Goal: Task Accomplishment & Management: Manage account settings

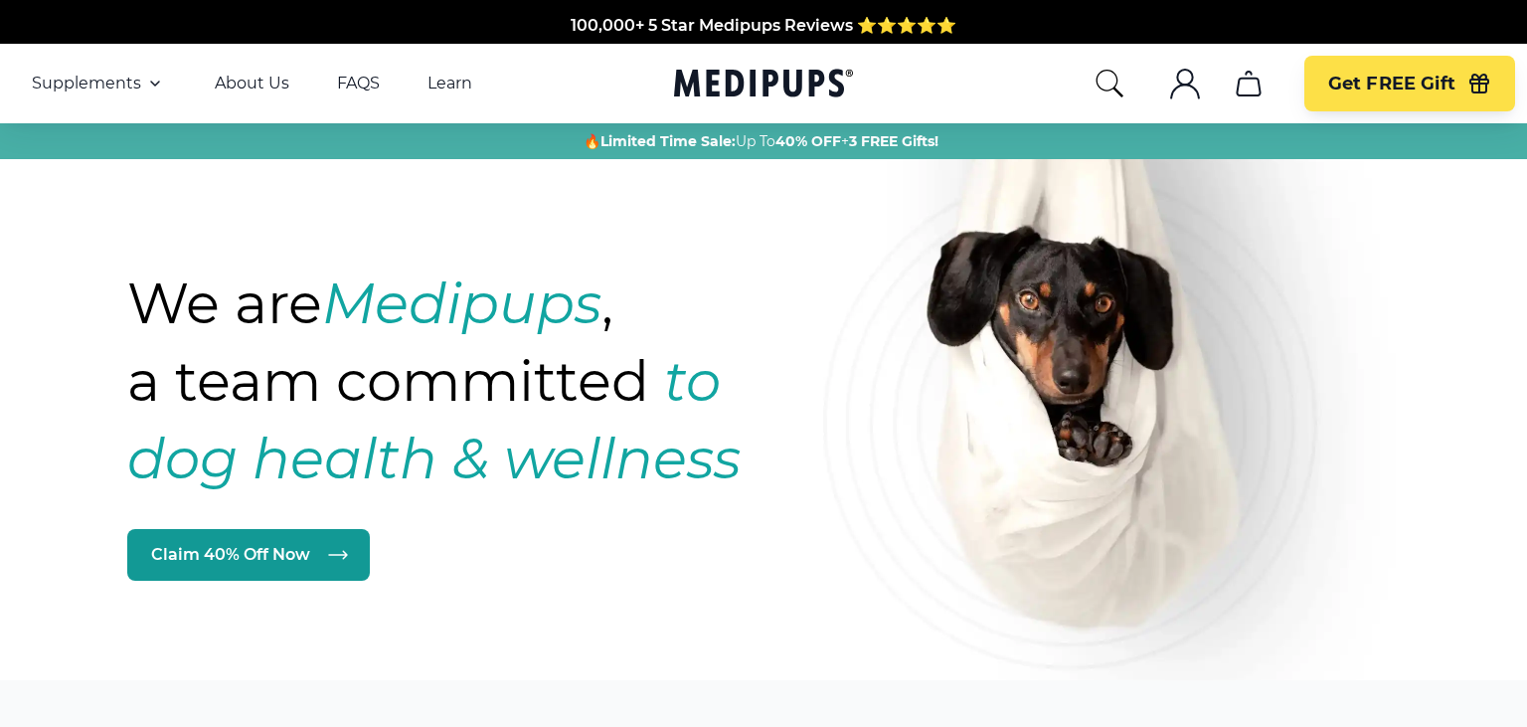
click at [1183, 82] on icon ".cls-1{fill:none;stroke:currentColor;stroke-miterlimit:10;stroke-width:1.5px;}" at bounding box center [1185, 84] width 32 height 32
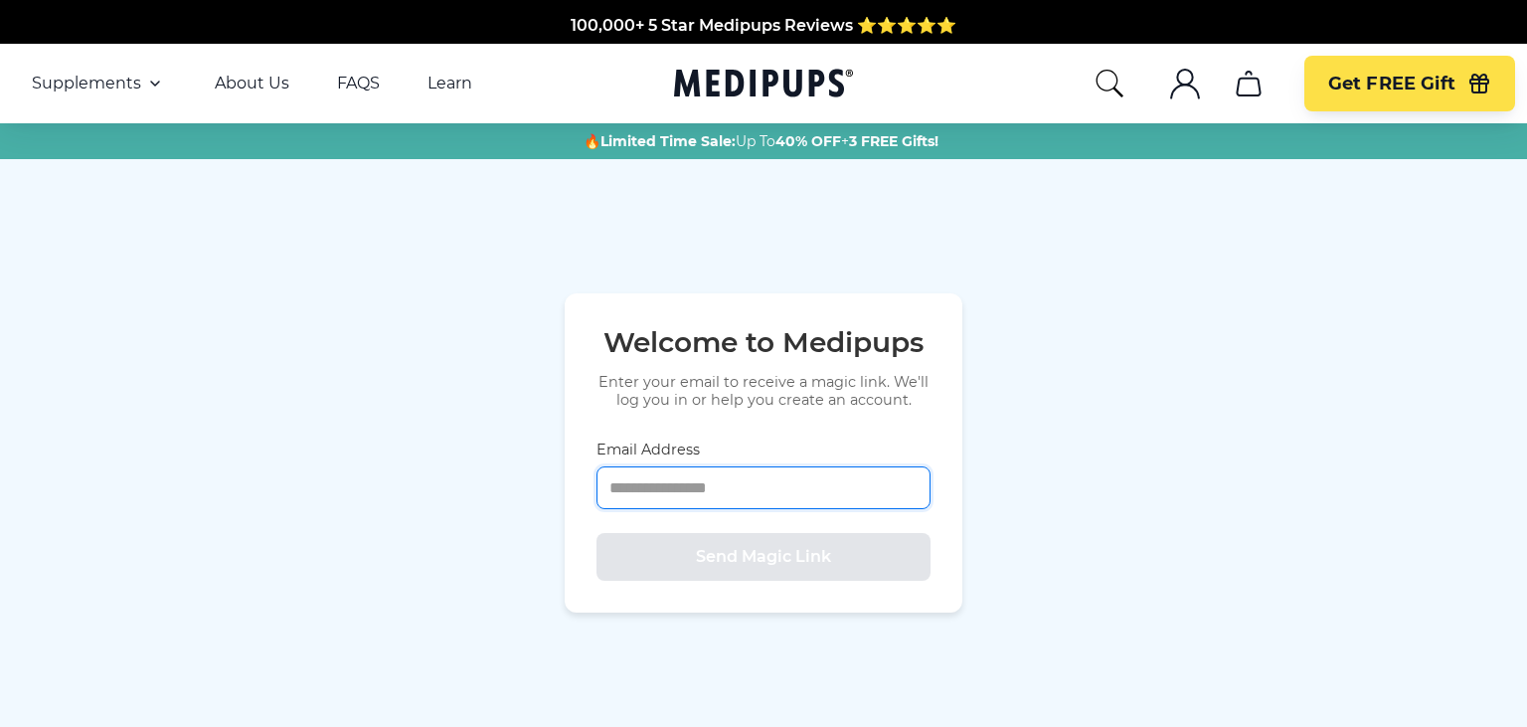
click at [735, 488] on input "Email Address" at bounding box center [764, 487] width 334 height 43
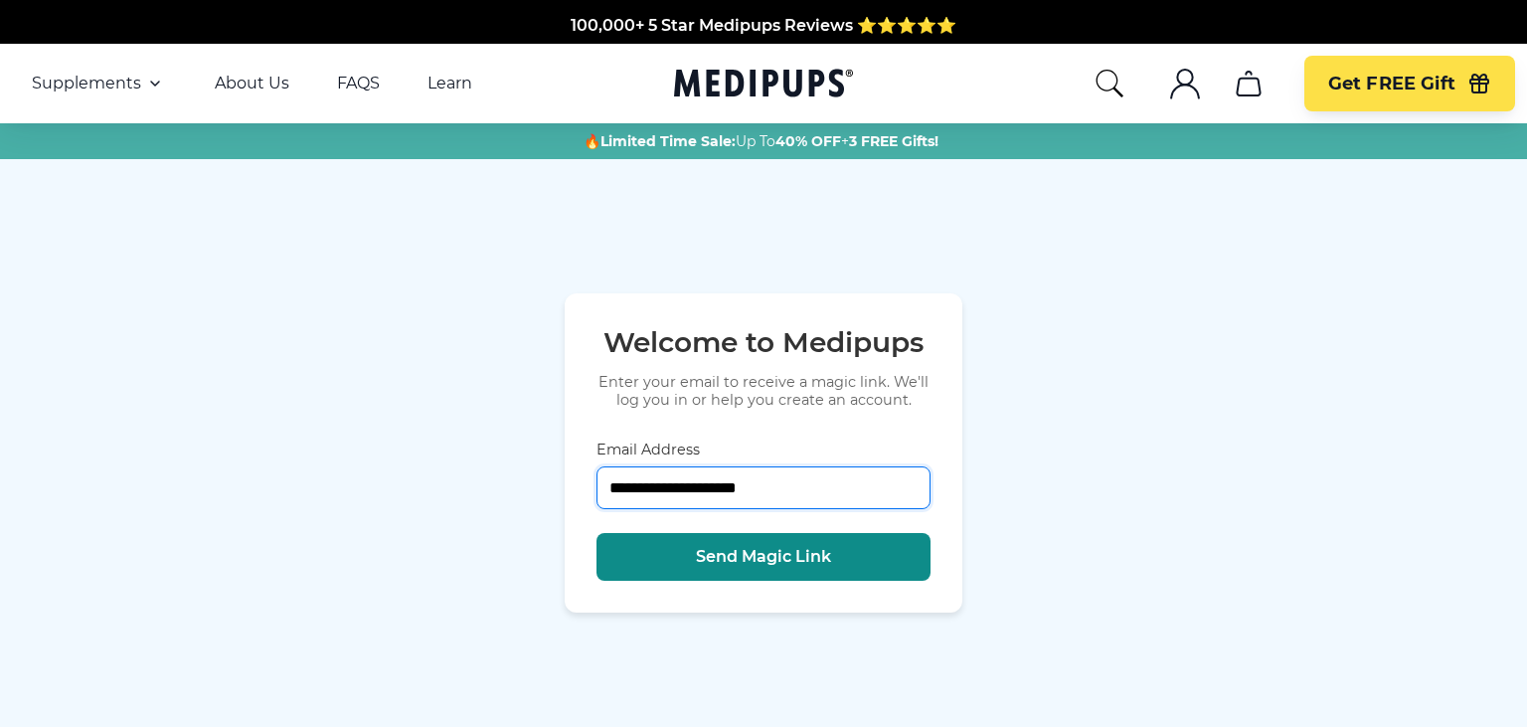
type input "**********"
click at [693, 554] on button "Send Magic Link" at bounding box center [764, 557] width 334 height 48
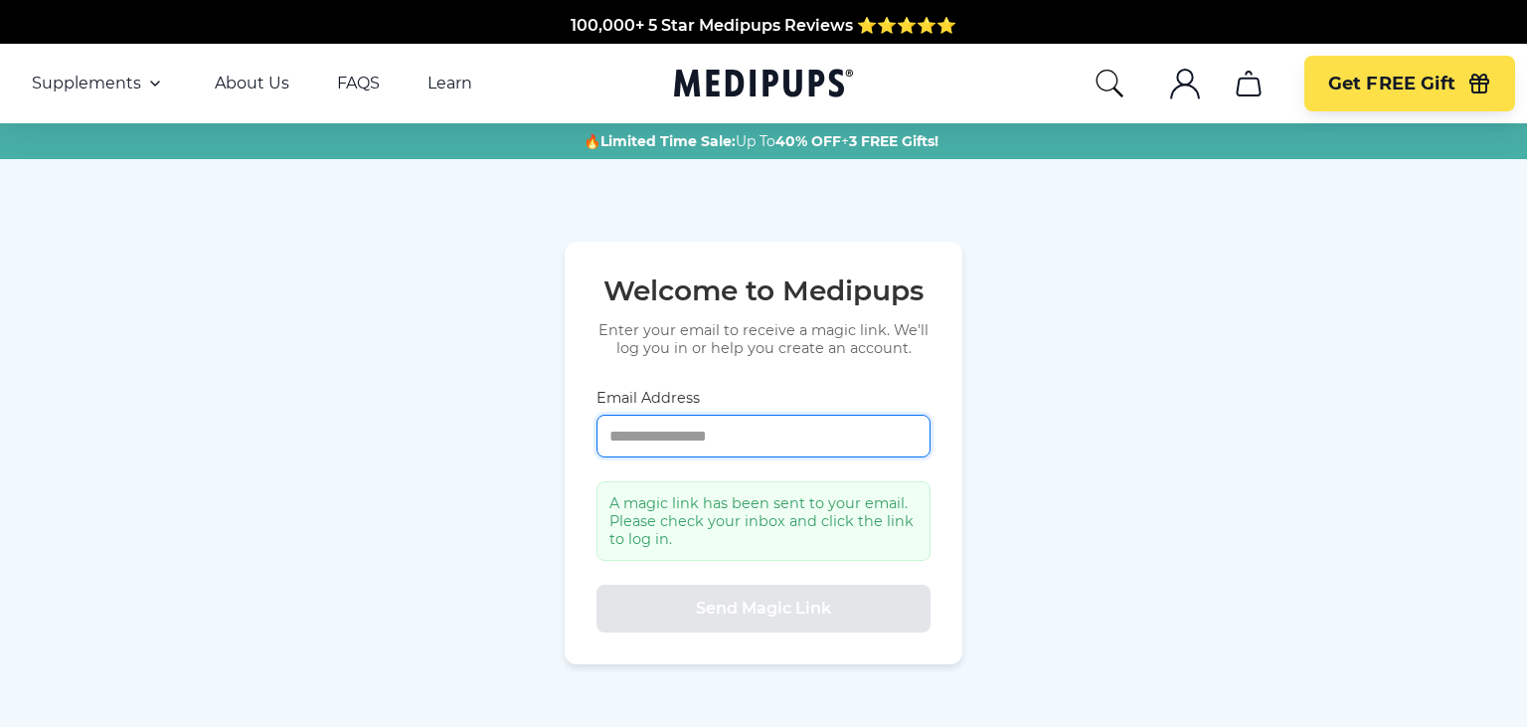
click at [789, 440] on input "Email Address" at bounding box center [764, 436] width 334 height 43
click at [805, 372] on div "Welcome to Medipups Enter your email to receive a magic link. We'll log you in …" at bounding box center [764, 453] width 398 height 423
click at [717, 433] on input "Email Address" at bounding box center [764, 436] width 334 height 43
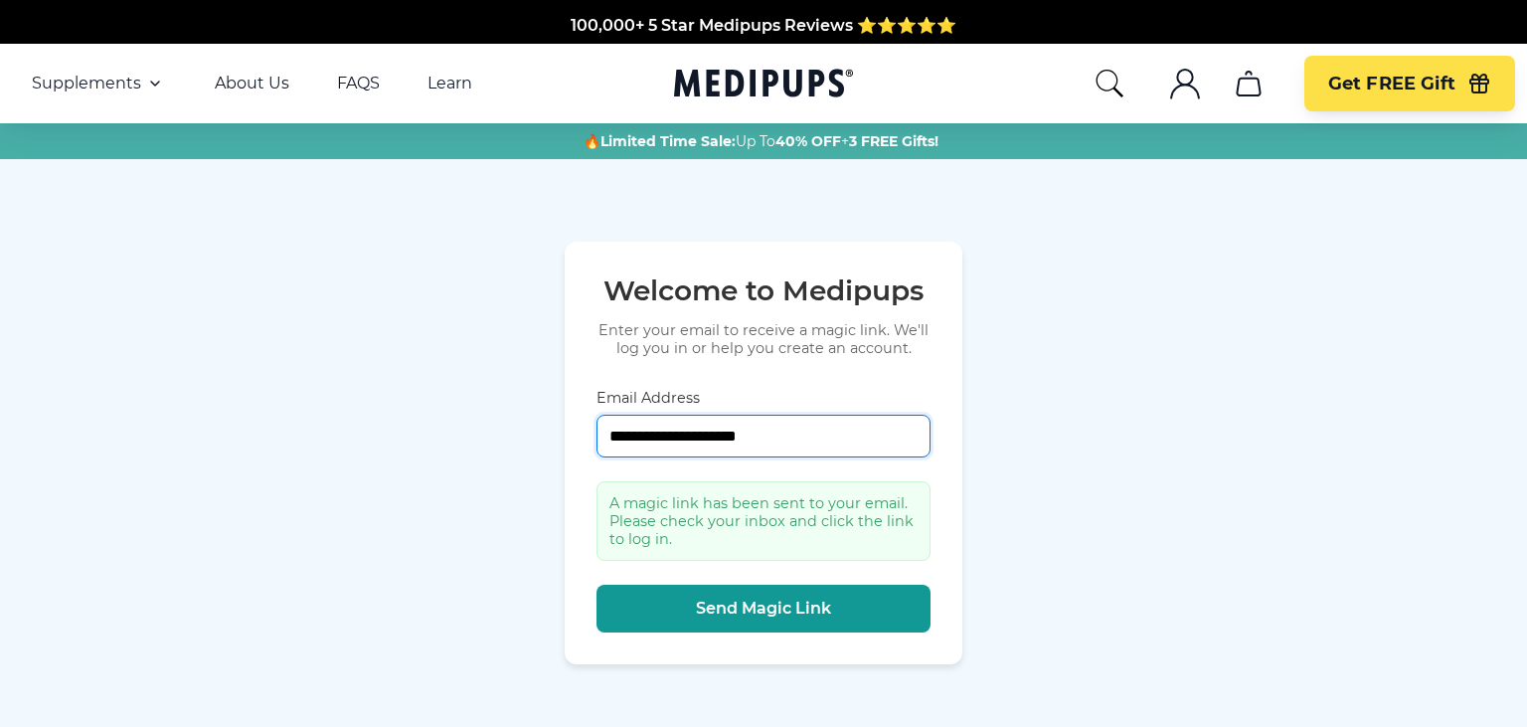
type input "**********"
click at [1016, 342] on div "**********" at bounding box center [763, 453] width 1527 height 588
click at [1184, 90] on icon ".cls-1{fill:none;stroke:currentColor;stroke-miterlimit:10;stroke-width:1.5px;}" at bounding box center [1185, 84] width 32 height 32
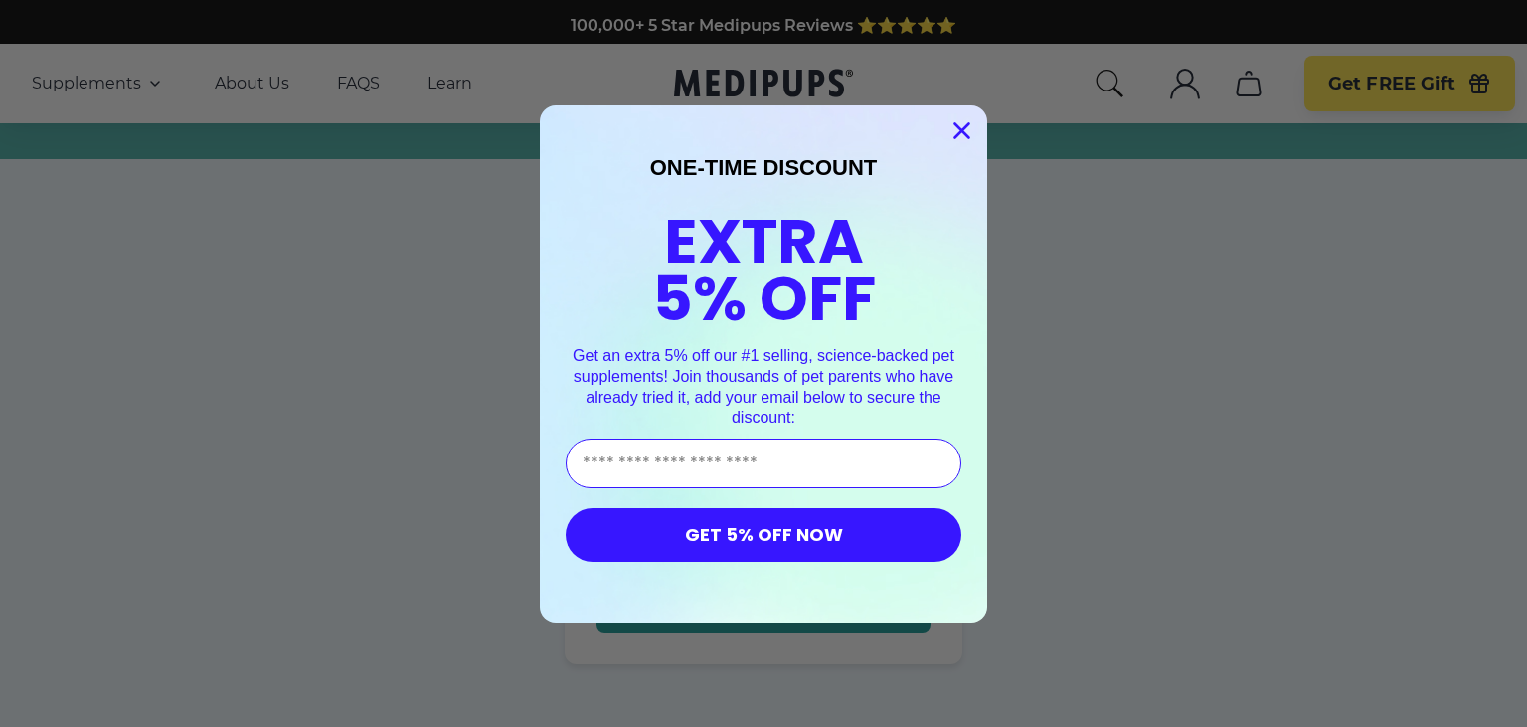
click at [967, 134] on icon "Close dialog" at bounding box center [963, 130] width 14 height 14
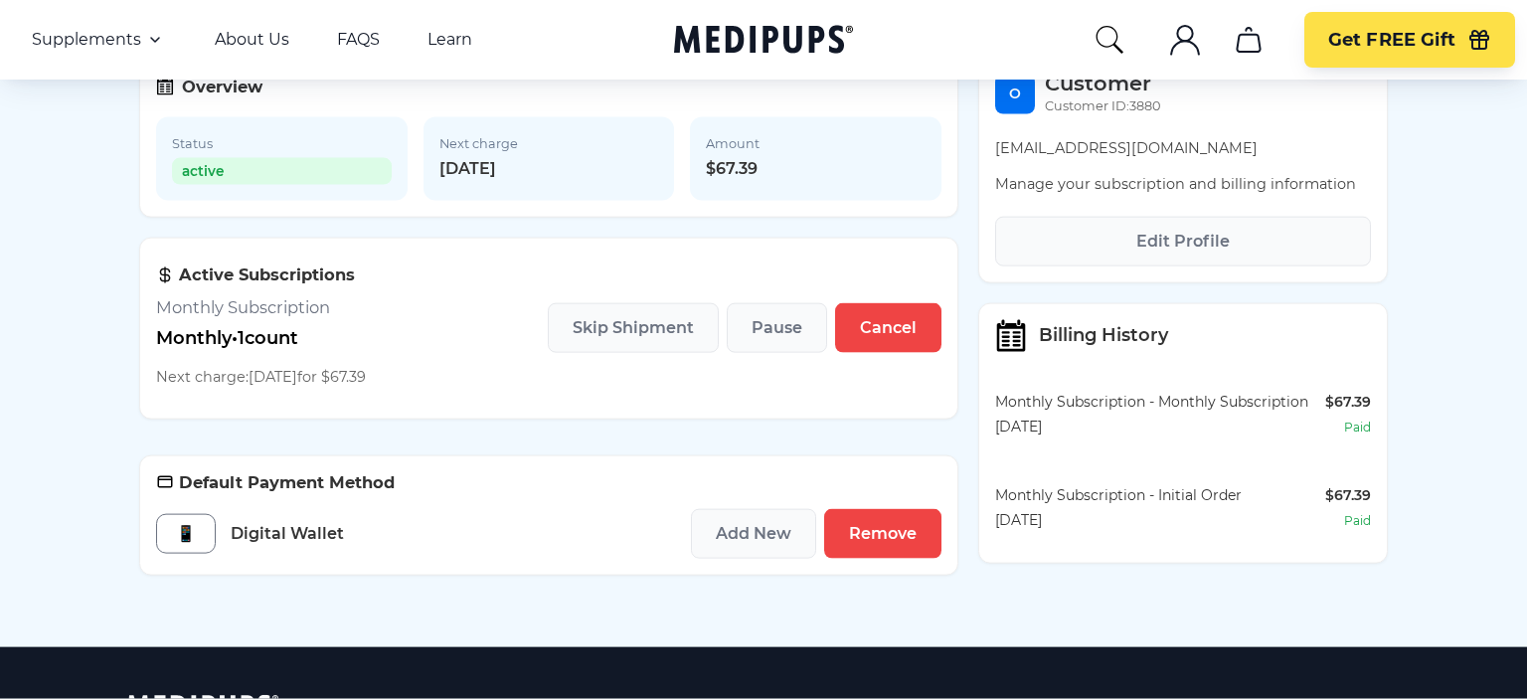
scroll to position [314, 0]
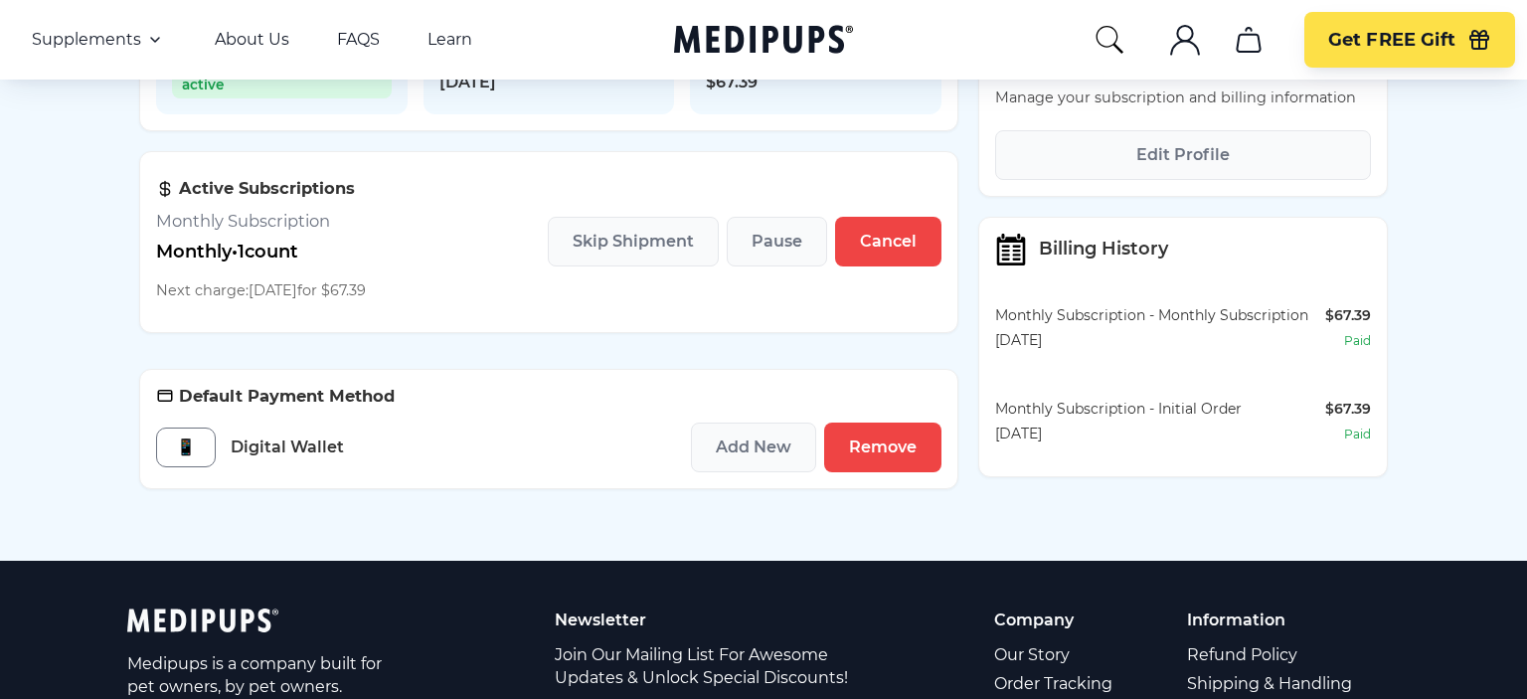
click at [178, 461] on div "📱" at bounding box center [186, 448] width 60 height 40
click at [246, 457] on span "Digital Wallet" at bounding box center [287, 447] width 113 height 21
click at [264, 399] on h3 "Default Payment Method" at bounding box center [549, 396] width 786 height 21
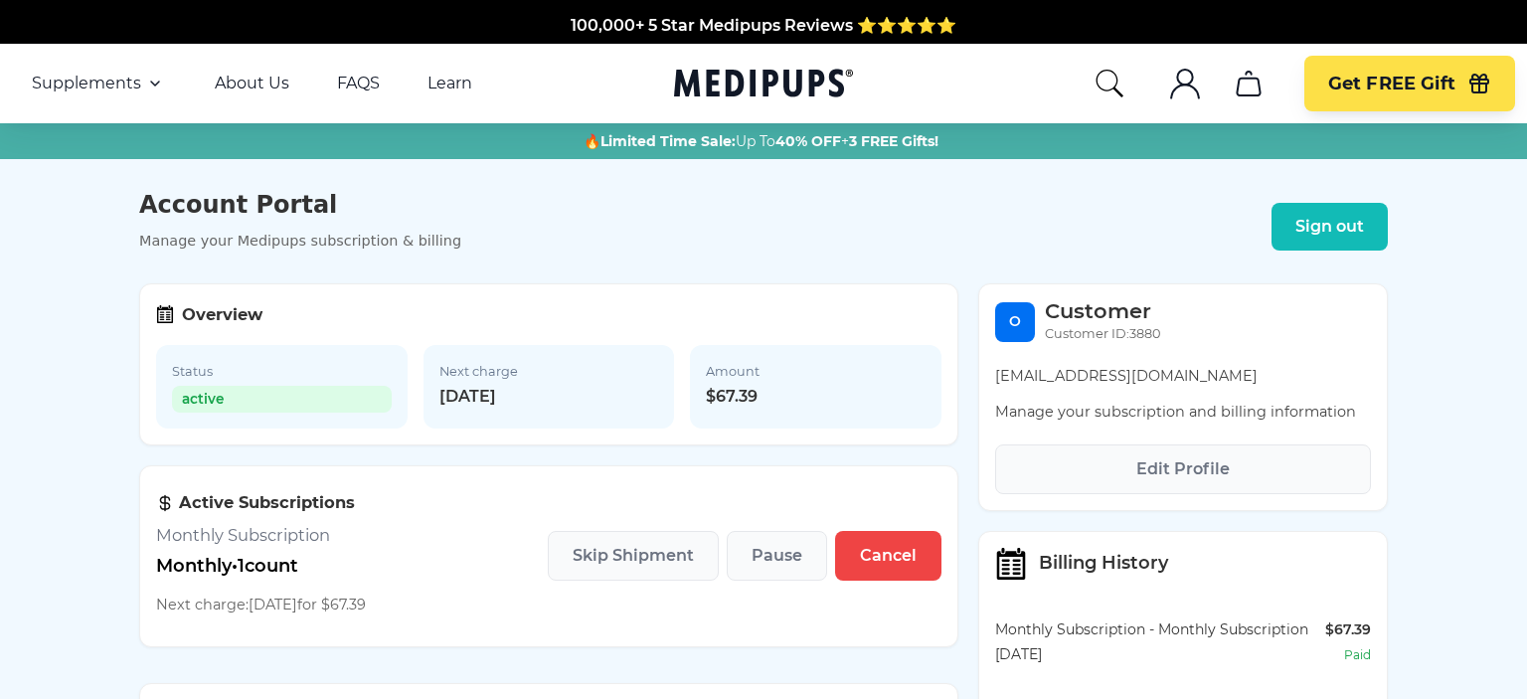
click at [1191, 89] on icon ".cls-1{fill:none;stroke:currentColor;stroke-miterlimit:10;stroke-width:1.5px;}" at bounding box center [1185, 84] width 32 height 32
click at [965, 209] on header "Account Portal Manage your Medipups subscription & billing Sign out" at bounding box center [763, 227] width 1249 height 73
click at [1112, 487] on button "Edit Profile" at bounding box center [1183, 469] width 376 height 50
click at [1062, 208] on header "Account Portal Manage your Medipups subscription & billing Sign out" at bounding box center [763, 227] width 1249 height 73
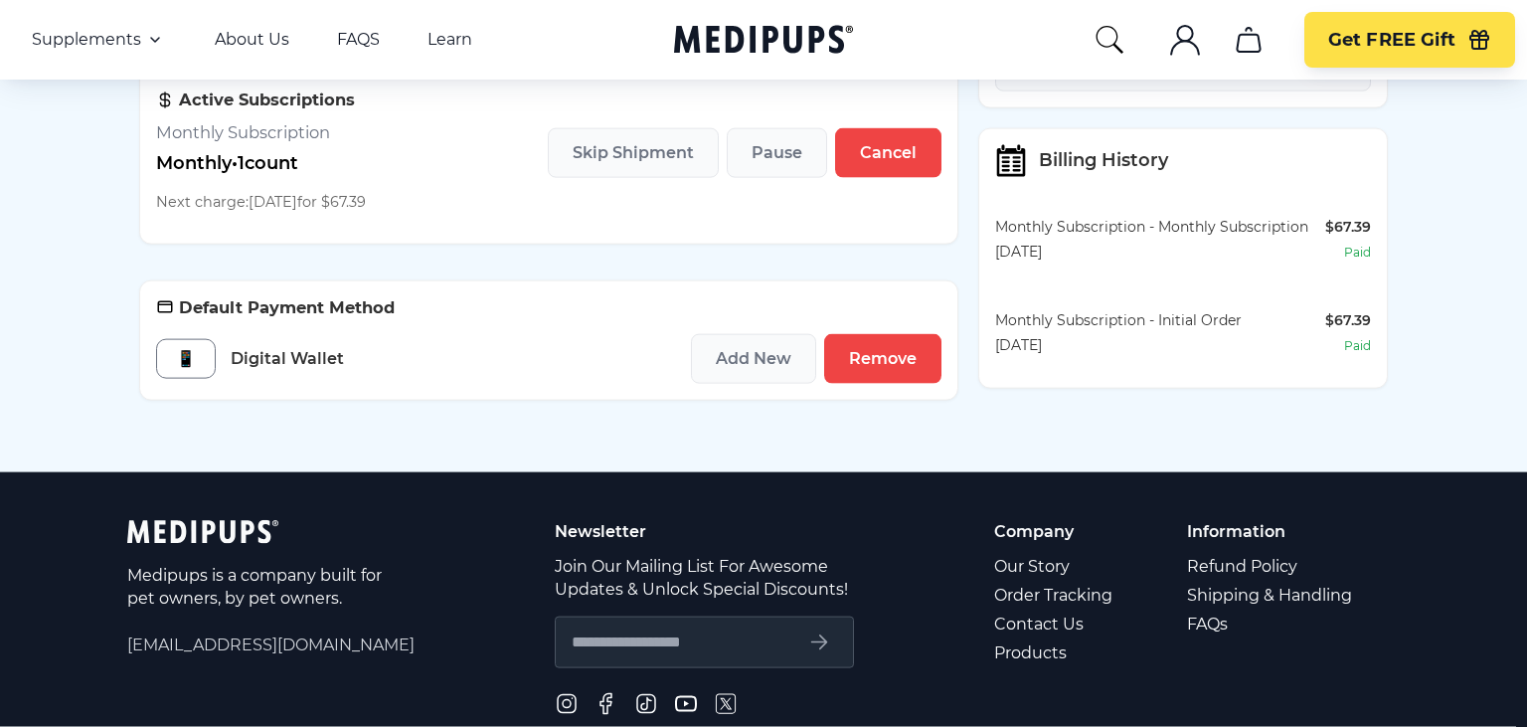
scroll to position [420, 0]
